Goal: Check status: Check status

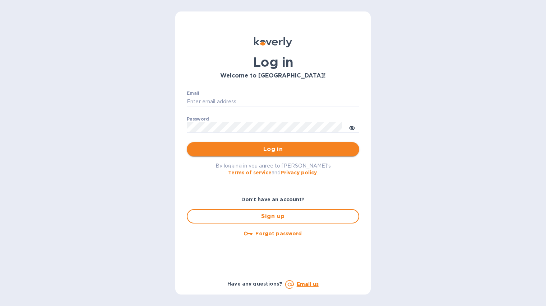
type input "denise@dolliffco.com"
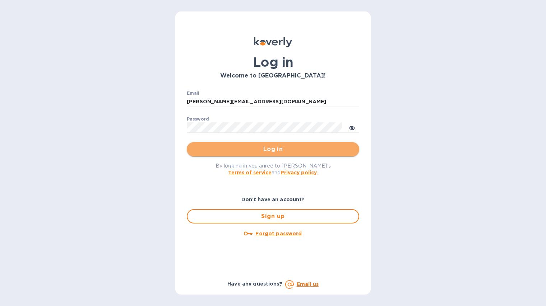
click at [241, 155] on button "Log in" at bounding box center [273, 149] width 172 height 14
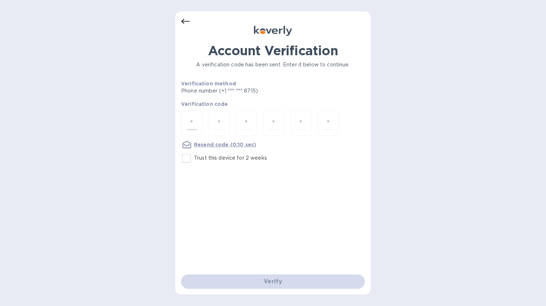
click at [191, 121] on input "number" at bounding box center [191, 123] width 9 height 13
type input "1"
type input "0"
type input "7"
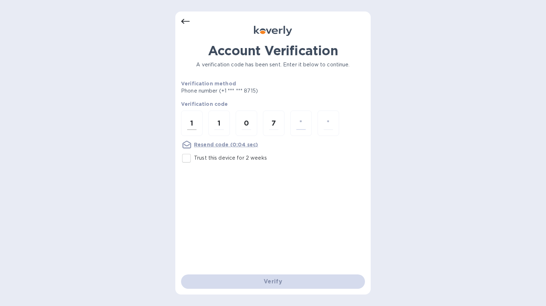
type input "9"
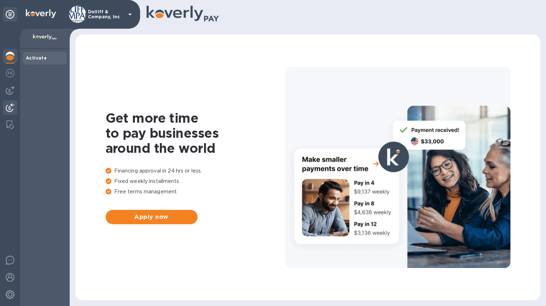
click at [16, 108] on div at bounding box center [10, 109] width 14 height 16
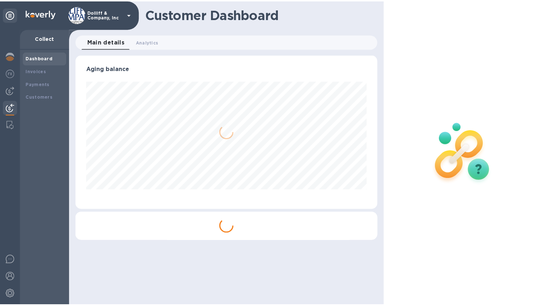
scroll to position [155, 305]
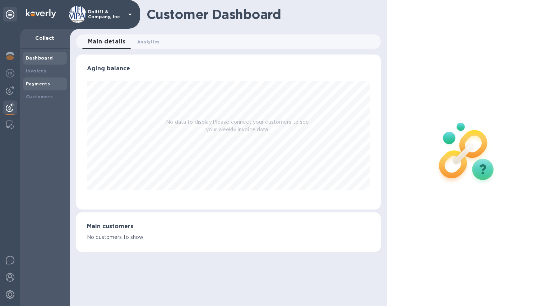
click at [42, 82] on b "Payments" at bounding box center [38, 83] width 24 height 5
